Goal: Information Seeking & Learning: Learn about a topic

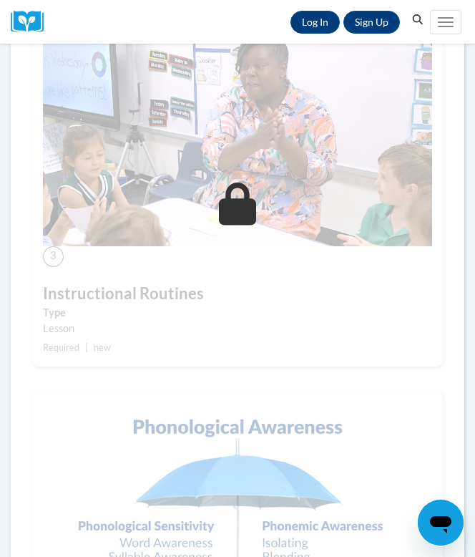
scroll to position [738, 0]
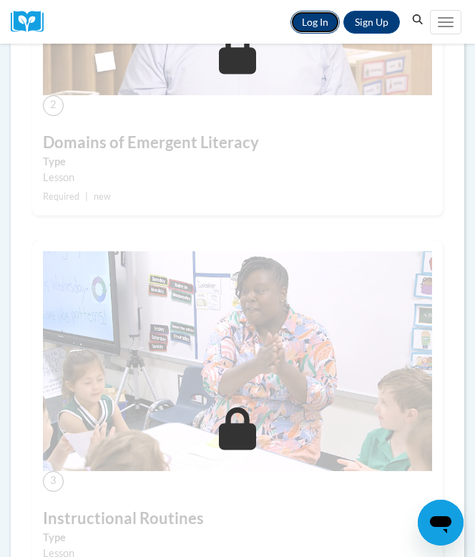
click at [313, 20] on link "Log In" at bounding box center [315, 22] width 49 height 23
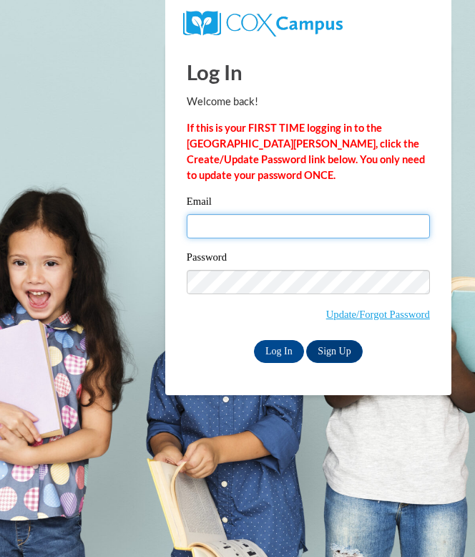
click at [283, 233] on input "Email" at bounding box center [308, 226] width 243 height 24
type input "[EMAIL_ADDRESS][DOMAIN_NAME]"
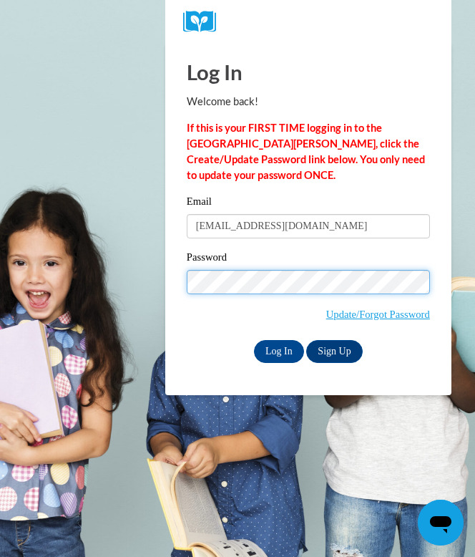
click at [254, 340] on input "Log In" at bounding box center [279, 351] width 50 height 23
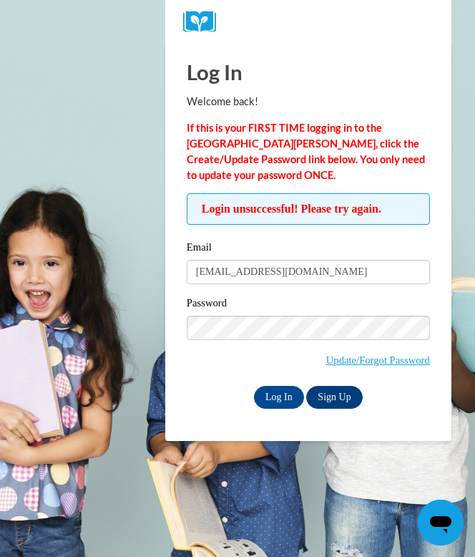
click at [254, 386] on input "Log In" at bounding box center [279, 397] width 50 height 23
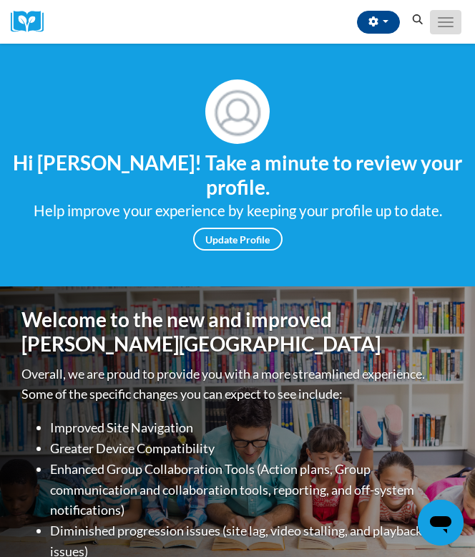
click at [445, 17] on span "Main menu" at bounding box center [446, 17] width 16 height 1
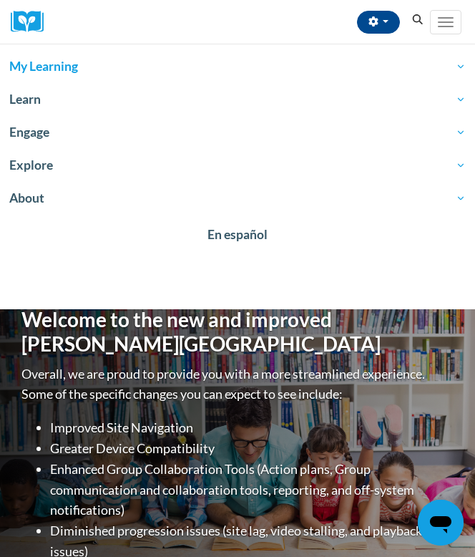
click at [104, 62] on span "My Learning" at bounding box center [237, 66] width 457 height 17
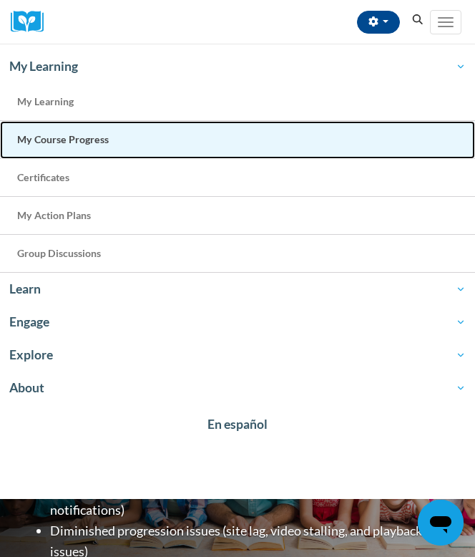
click at [74, 132] on link "My Course Progress" at bounding box center [237, 140] width 475 height 38
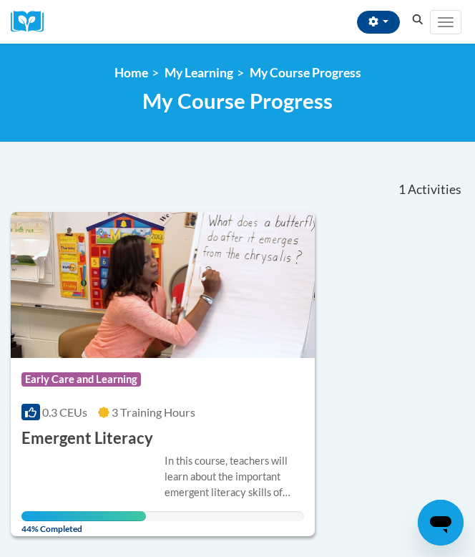
scroll to position [93, 0]
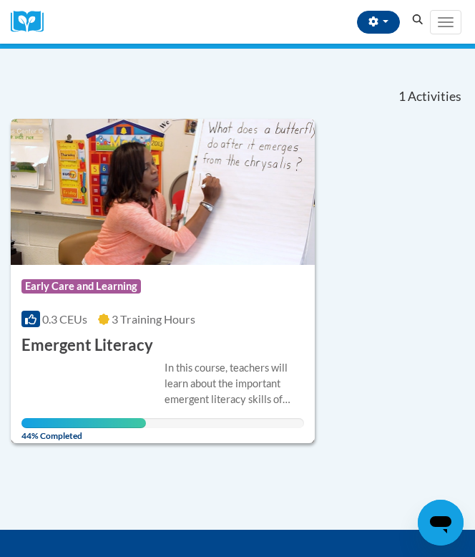
click at [144, 328] on div "Course Category: Early Care and Learning 0.3 CEUs 3 Training Hours COURSE Emerg…" at bounding box center [163, 311] width 304 height 92
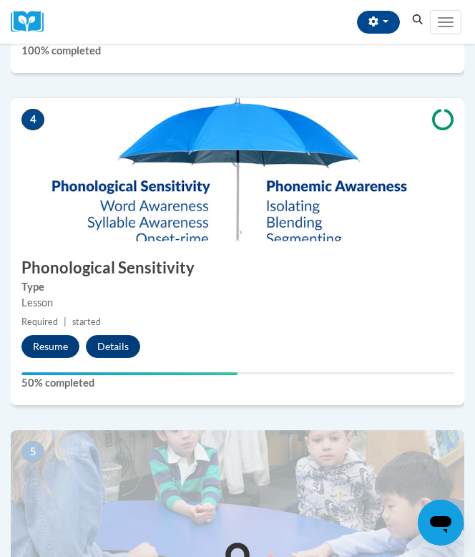
scroll to position [1251, 0]
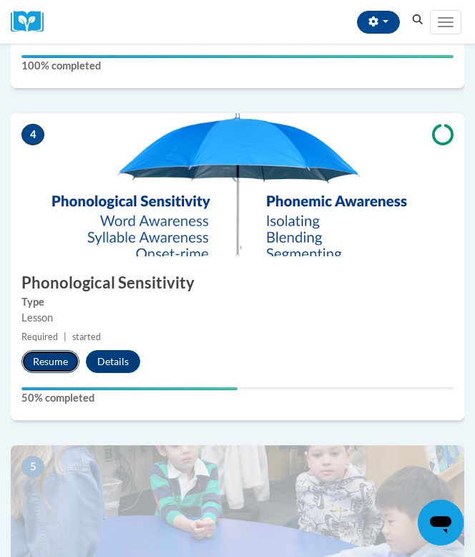
click at [47, 360] on button "Resume" at bounding box center [50, 361] width 58 height 23
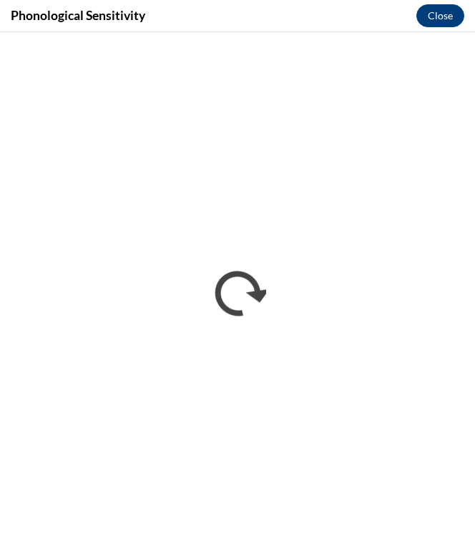
scroll to position [0, 0]
click at [333, 29] on div "Phonological Sensitivity Close" at bounding box center [237, 16] width 475 height 32
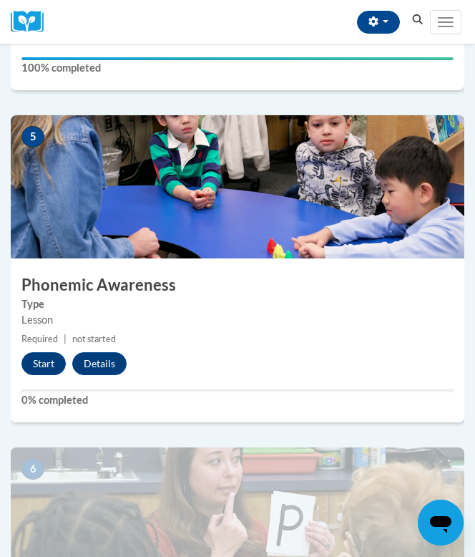
scroll to position [1584, 0]
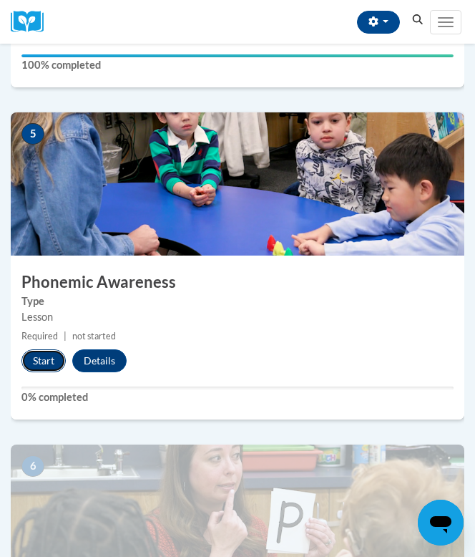
click at [61, 366] on button "Start" at bounding box center [43, 360] width 44 height 23
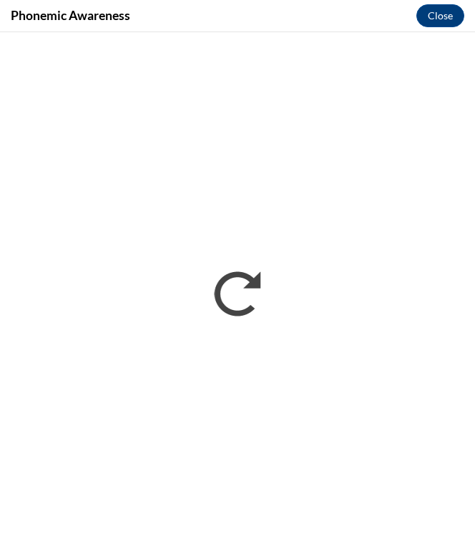
scroll to position [0, 0]
